Goal: Transaction & Acquisition: Obtain resource

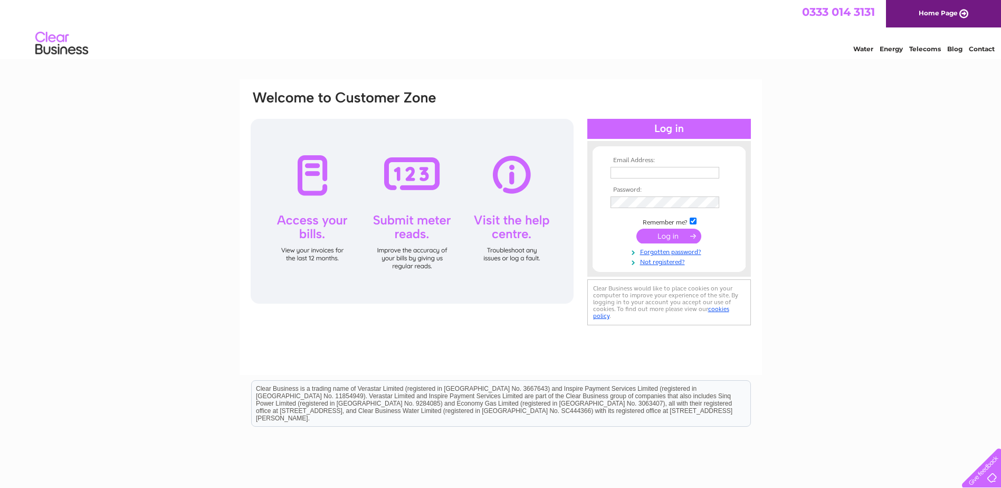
type input "accounts@jktyres.co.uk"
click at [662, 238] on input "submit" at bounding box center [669, 236] width 65 height 15
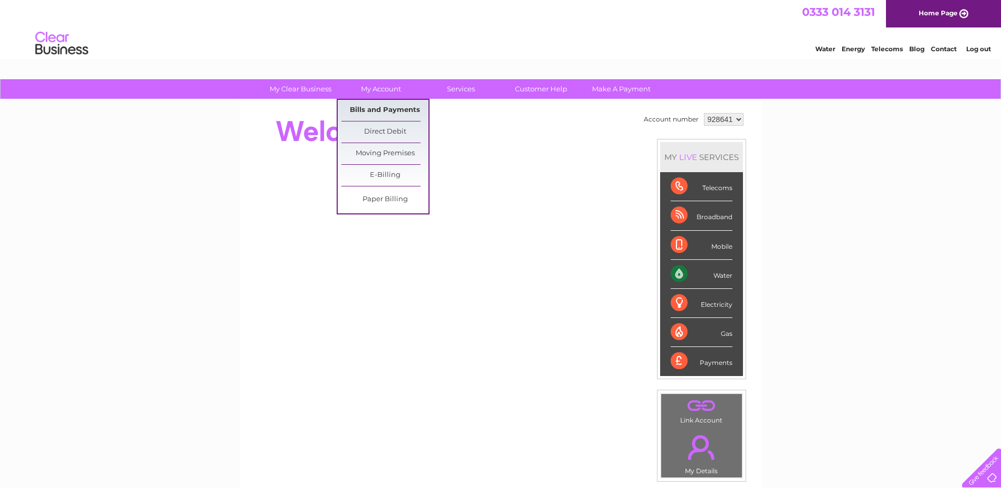
click at [381, 109] on link "Bills and Payments" at bounding box center [385, 110] width 87 height 21
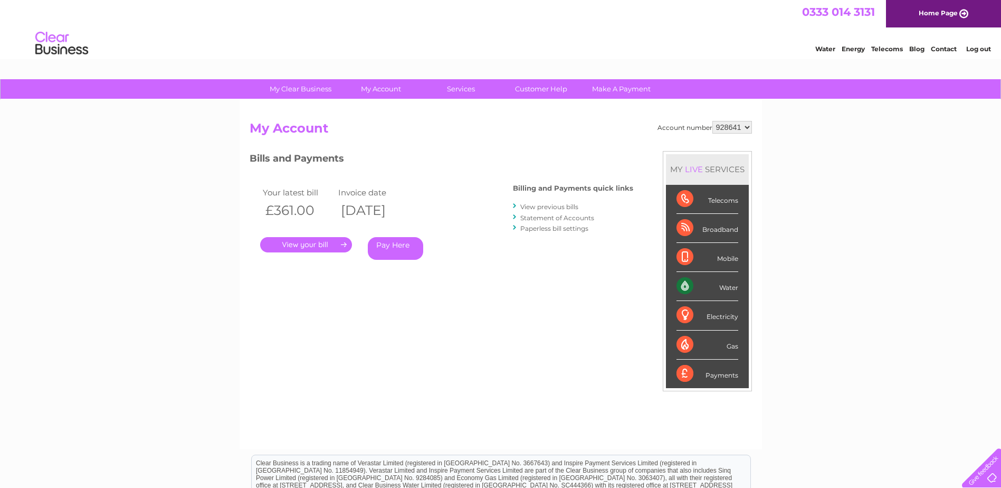
click at [310, 243] on link "." at bounding box center [306, 244] width 92 height 15
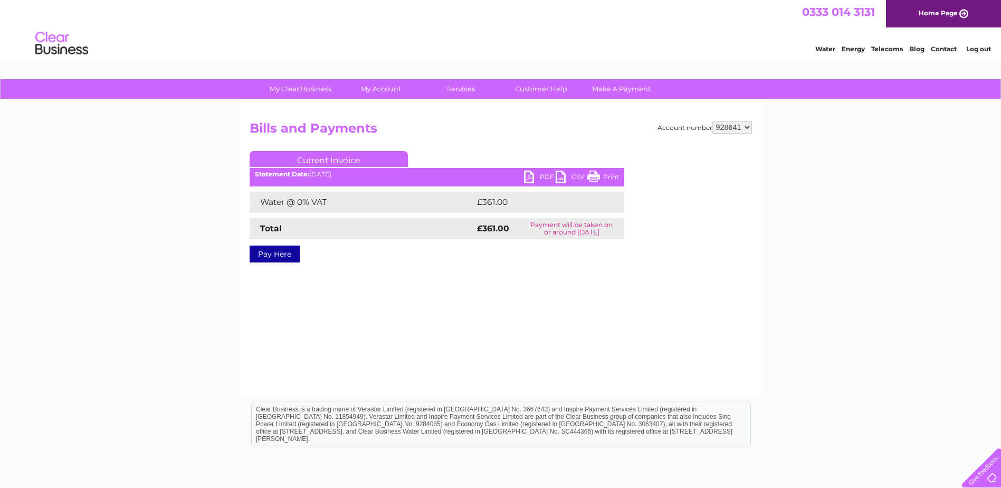
click at [541, 173] on link "PDF" at bounding box center [540, 178] width 32 height 15
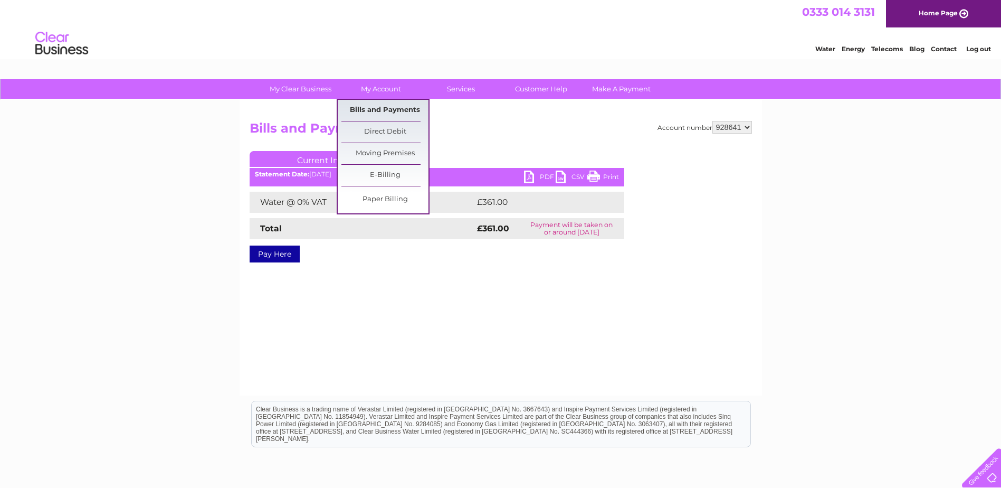
click at [395, 110] on link "Bills and Payments" at bounding box center [385, 110] width 87 height 21
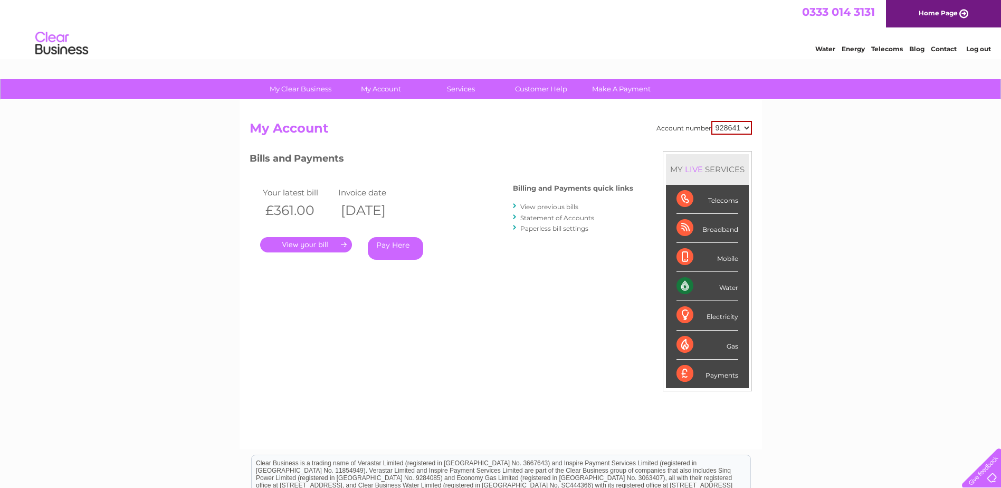
click at [746, 126] on select "928641 939055 964779" at bounding box center [732, 128] width 41 height 14
select select "939055"
click at [712, 121] on select "928641 939055 964779" at bounding box center [732, 128] width 41 height 14
